Goal: Task Accomplishment & Management: Complete application form

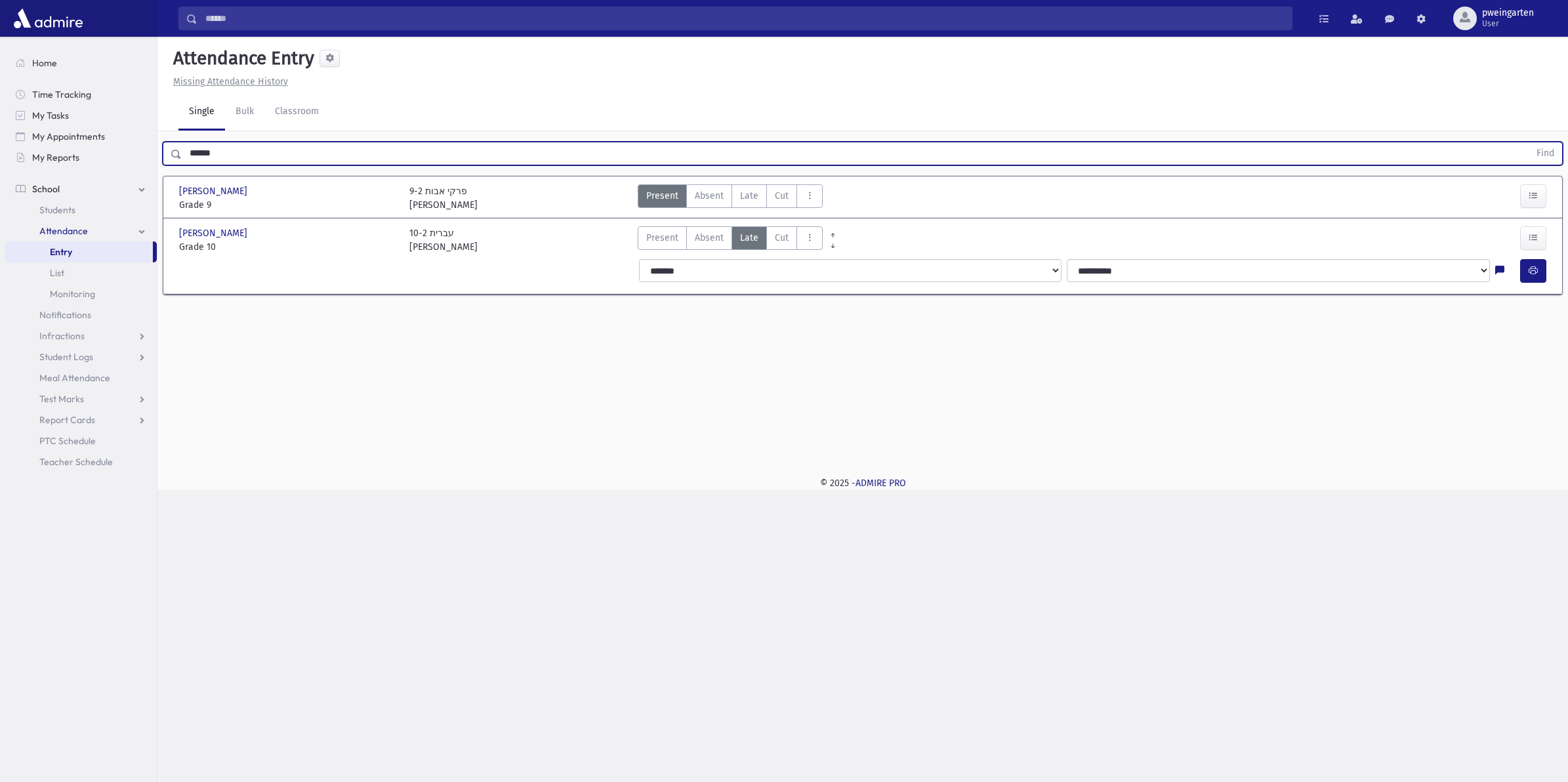
click at [224, 154] on input "******" at bounding box center [856, 153] width 1347 height 23
type input "*****"
click at [1529, 143] on button "Find" at bounding box center [1545, 153] width 33 height 22
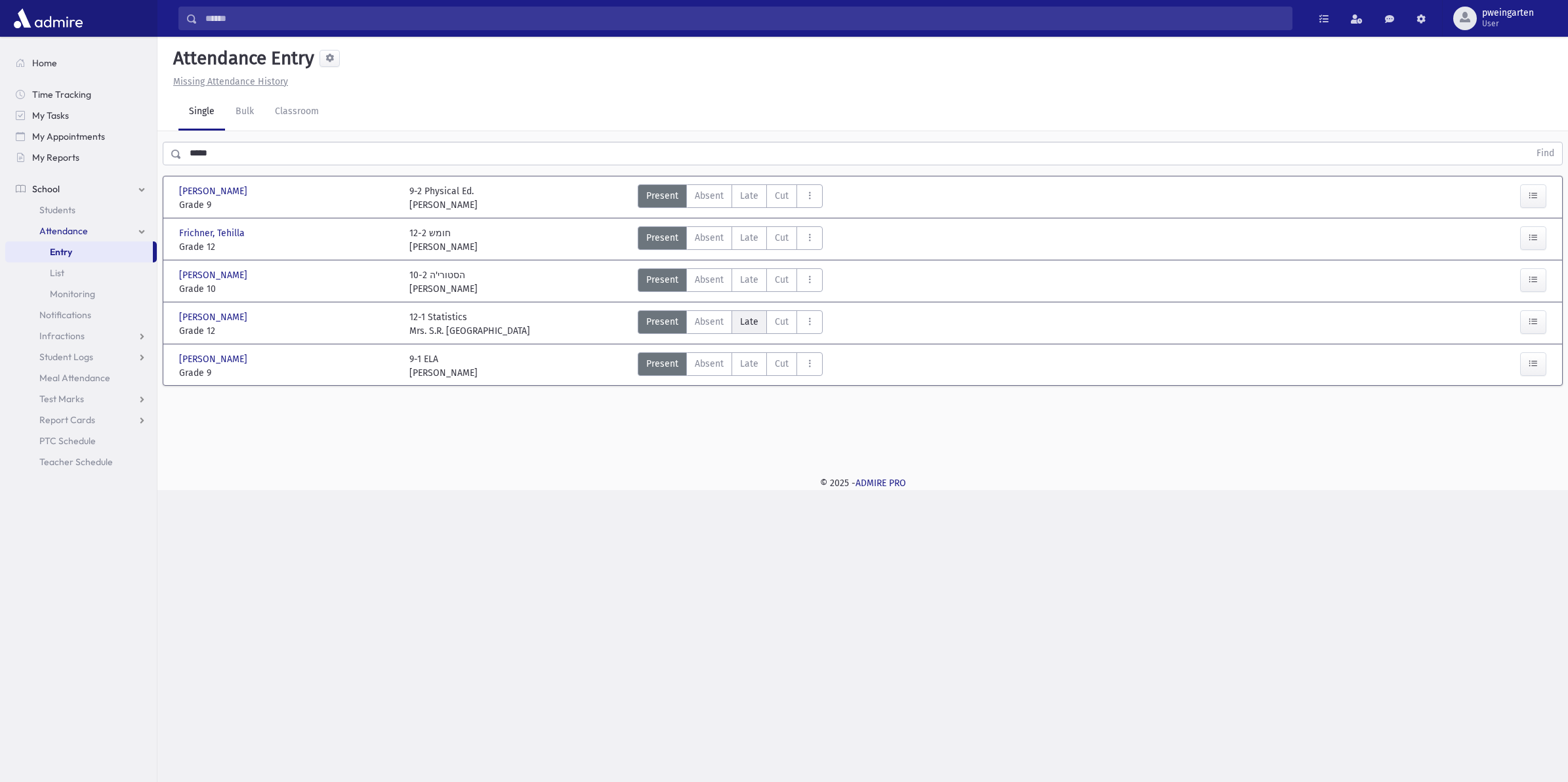
click at [759, 324] on label "Late Late" at bounding box center [749, 322] width 35 height 23
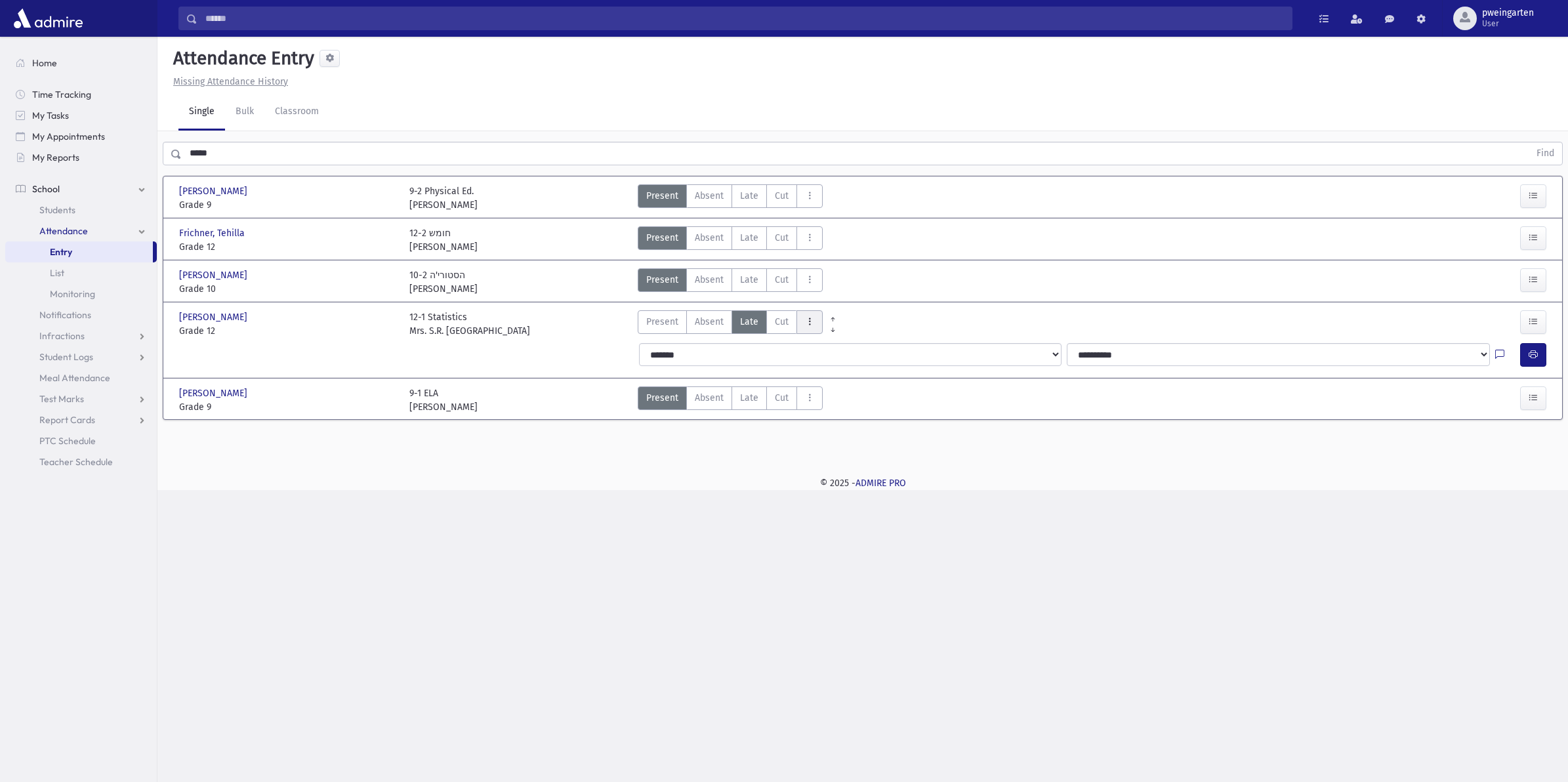
click at [822, 319] on button "AttTypes" at bounding box center [809, 322] width 26 height 23
click at [815, 322] on button "AttTypes" at bounding box center [809, 322] width 26 height 23
click at [812, 330] on button "AttTypes" at bounding box center [809, 322] width 26 height 23
click at [809, 318] on icon "AttTypes" at bounding box center [809, 322] width 9 height 11
click at [808, 318] on icon "AttTypes" at bounding box center [809, 322] width 9 height 11
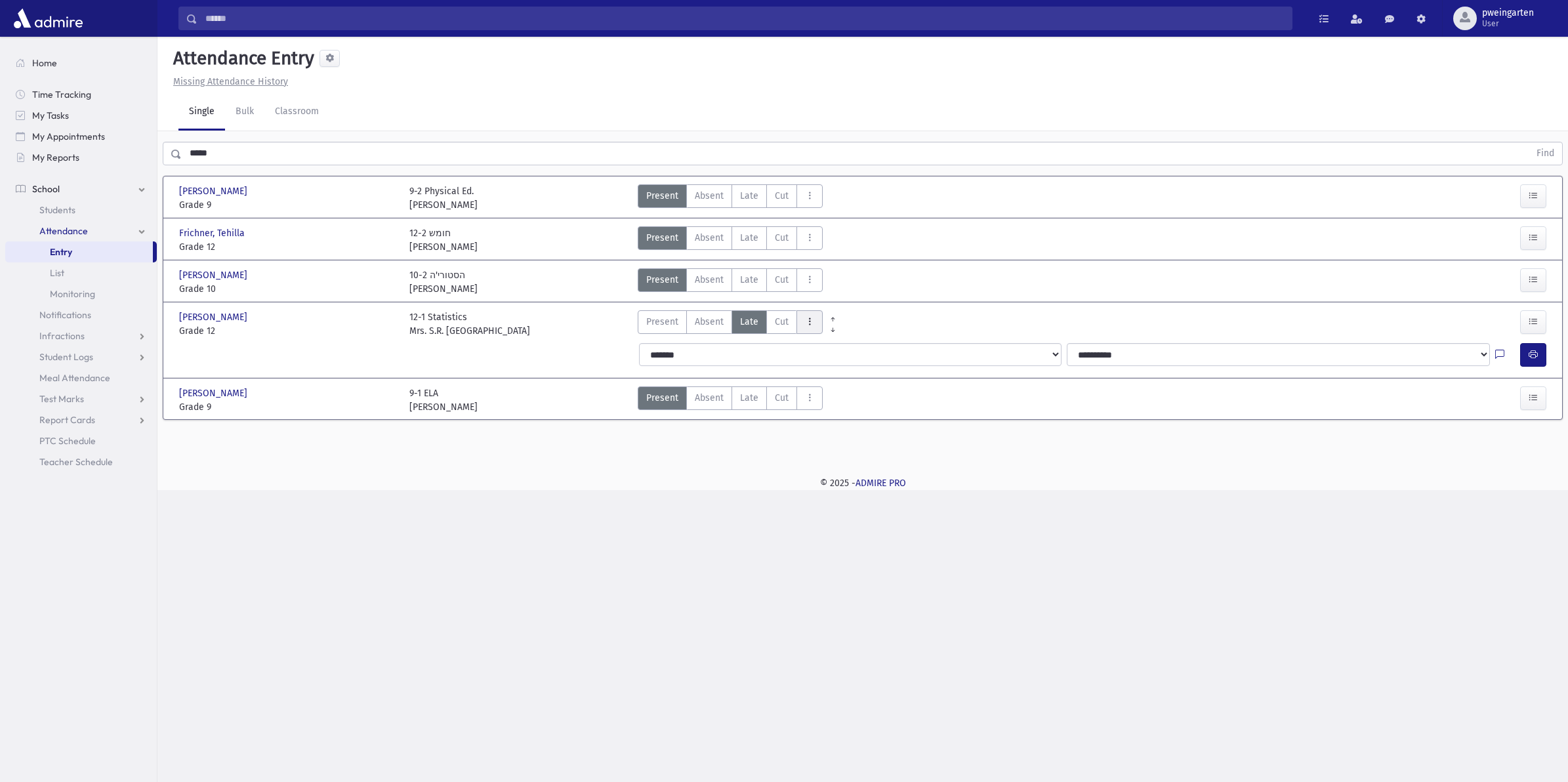
click at [808, 318] on icon "AttTypes" at bounding box center [809, 322] width 9 height 11
click at [806, 318] on icon "AttTypes" at bounding box center [809, 322] width 9 height 11
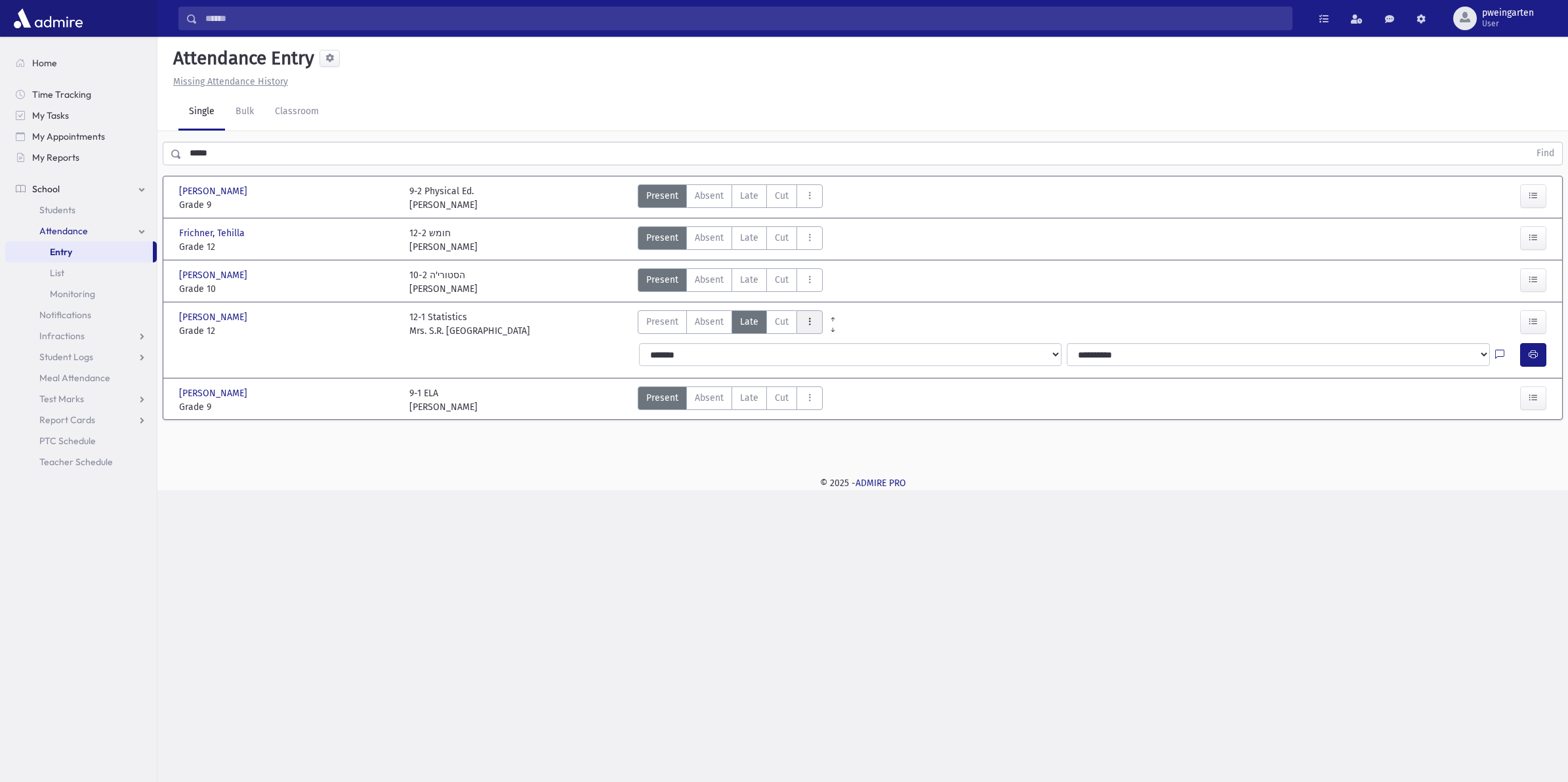
click at [806, 318] on icon "AttTypes" at bounding box center [809, 322] width 9 height 11
click at [808, 324] on icon "AttTypes" at bounding box center [809, 322] width 9 height 11
click at [831, 332] on icon at bounding box center [833, 330] width 9 height 10
click at [832, 321] on link at bounding box center [832, 326] width 21 height 11
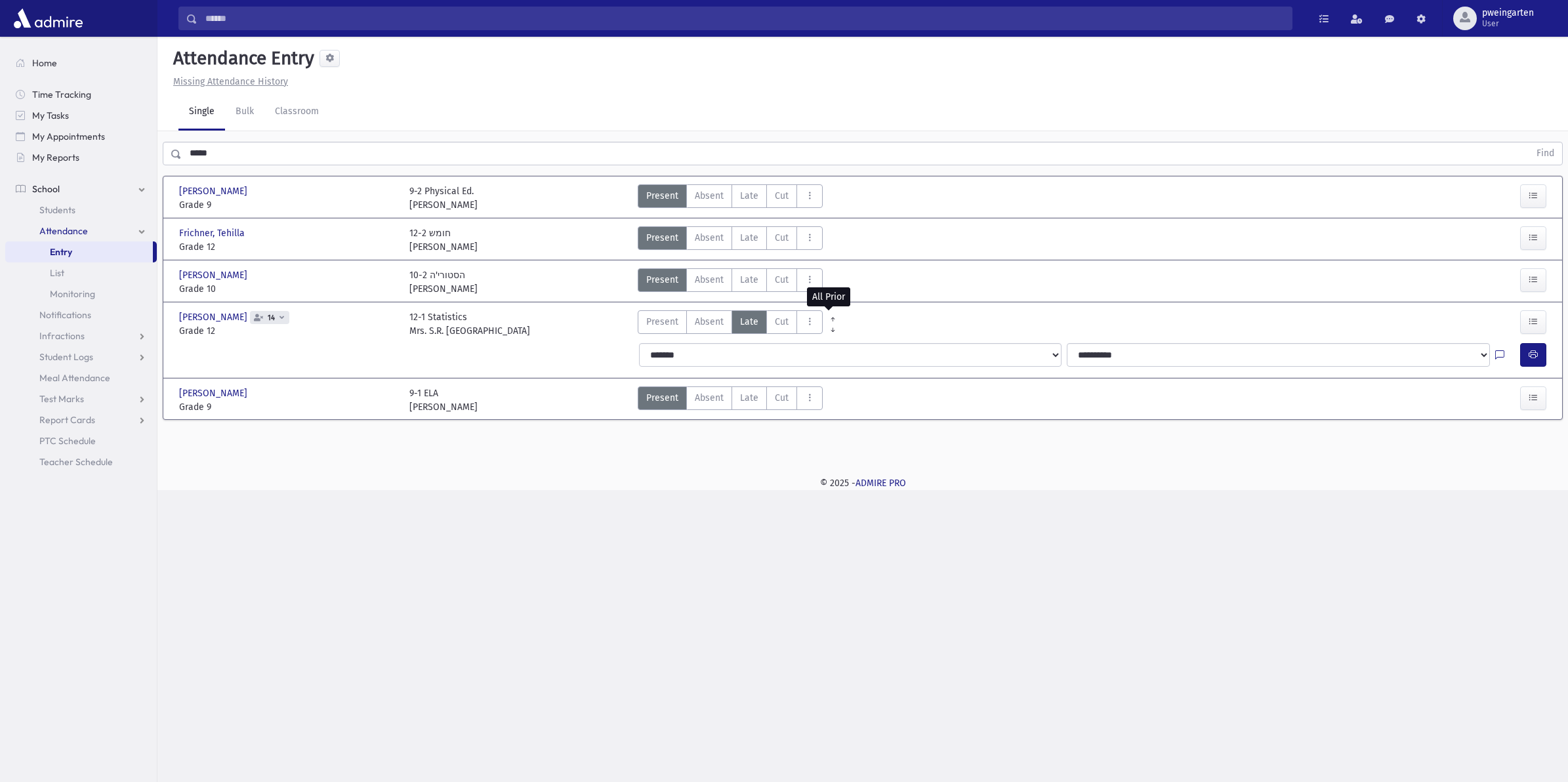
click at [824, 318] on link at bounding box center [832, 316] width 21 height 11
click at [806, 322] on icon "AttTypes" at bounding box center [809, 322] width 9 height 11
click at [806, 323] on icon "AttTypes" at bounding box center [809, 322] width 9 height 11
drag, startPoint x: 806, startPoint y: 323, endPoint x: 865, endPoint y: 344, distance: 62.6
click at [813, 330] on button "AttTypes" at bounding box center [809, 322] width 26 height 23
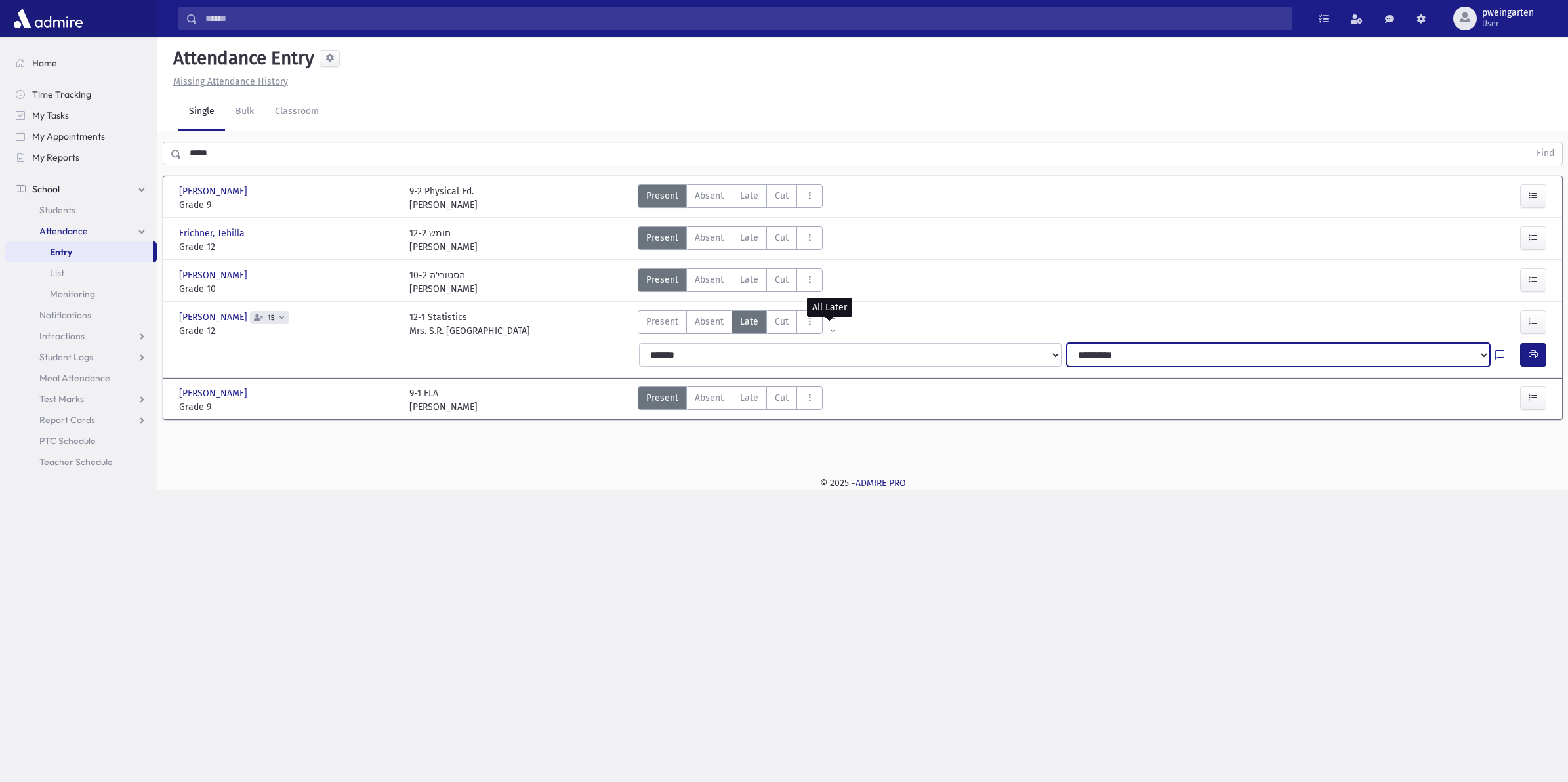
click at [1227, 355] on select "**********" at bounding box center [1277, 355] width 422 height 23
click at [1497, 355] on icon at bounding box center [1500, 355] width 9 height 11
click at [1460, 411] on textarea "Note" at bounding box center [1474, 422] width 153 height 50
type textarea "****"
click at [1534, 475] on button "Save" at bounding box center [1532, 470] width 38 height 23
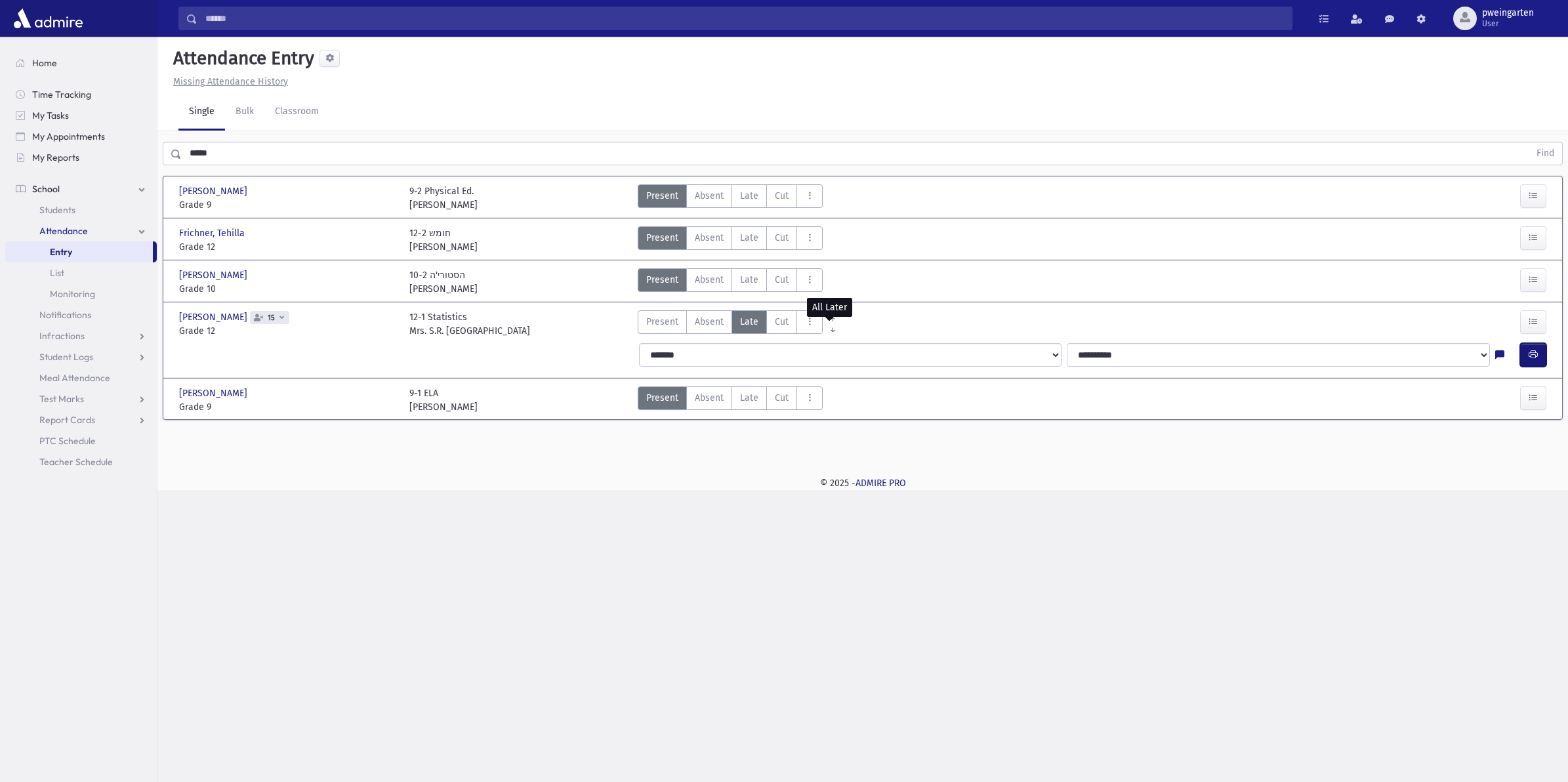
click at [1533, 361] on button "button" at bounding box center [1533, 355] width 26 height 23
click at [800, 320] on button "AttTypes" at bounding box center [809, 322] width 26 height 23
click at [801, 320] on button "AttTypes" at bounding box center [809, 322] width 26 height 23
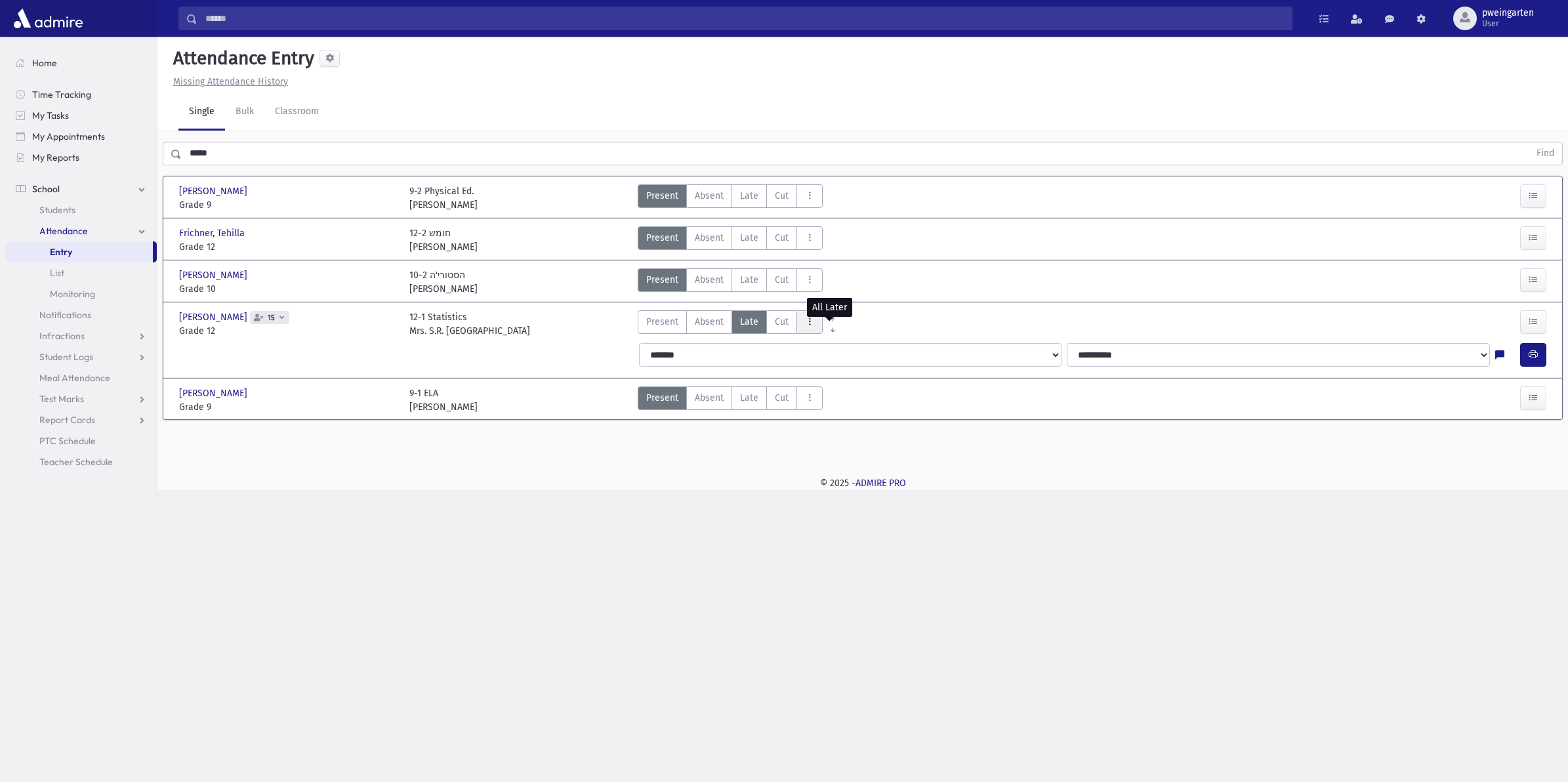
click at [801, 320] on button "AttTypes" at bounding box center [809, 322] width 26 height 23
